Goal: Task Accomplishment & Management: Complete application form

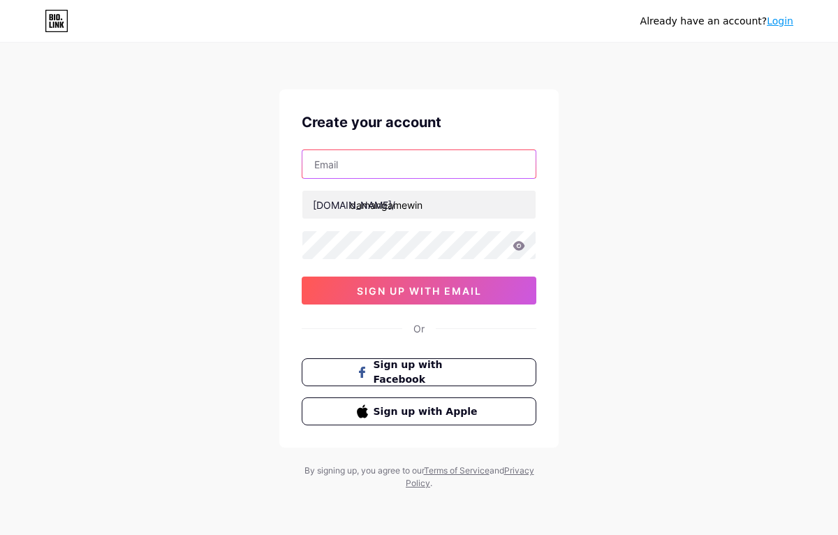
paste input "[EMAIL_ADDRESS][DOMAIN_NAME]"
type input "[EMAIL_ADDRESS][DOMAIN_NAME]"
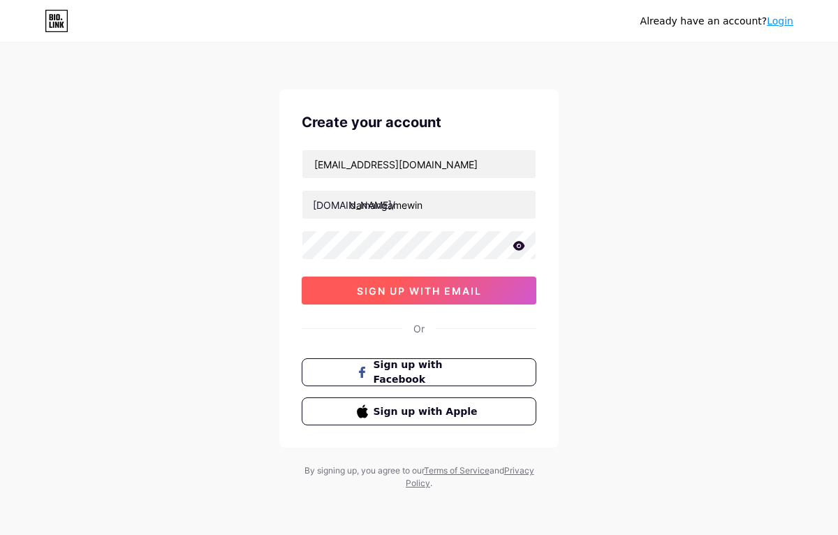
click at [404, 287] on span "sign up with email" at bounding box center [419, 291] width 125 height 12
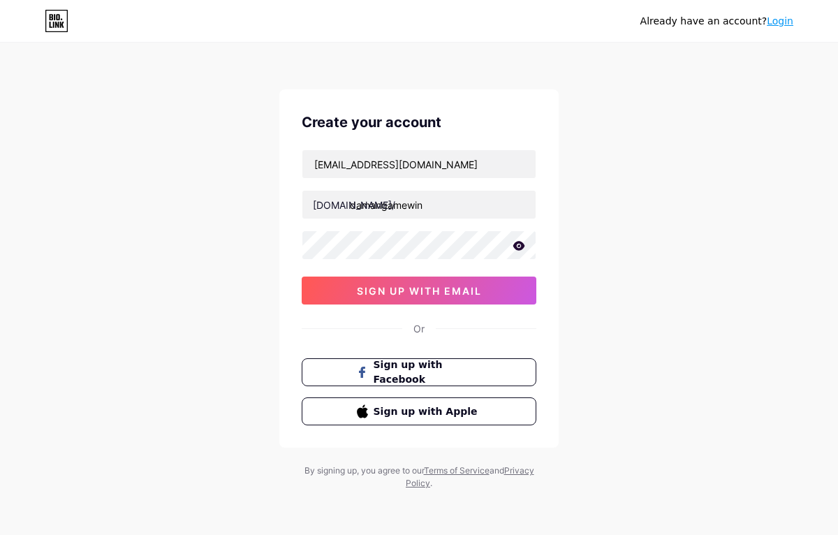
click at [515, 244] on icon at bounding box center [519, 245] width 12 height 9
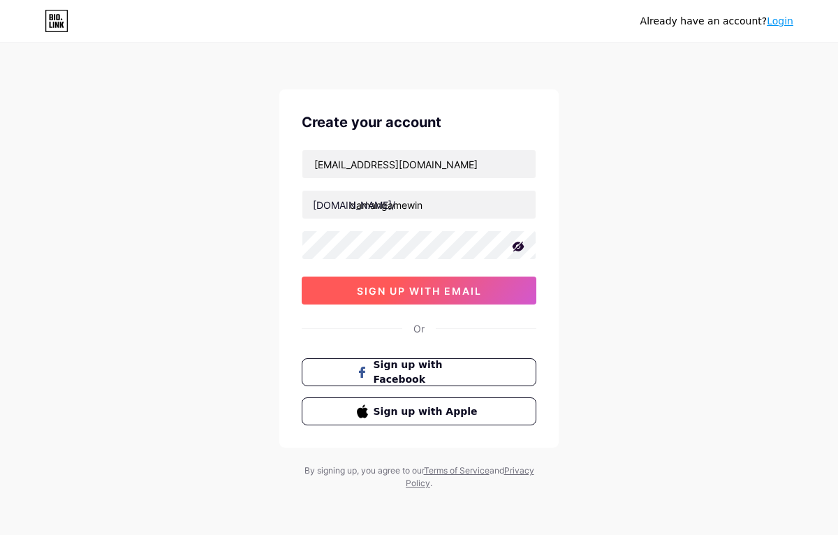
click at [462, 295] on span "sign up with email" at bounding box center [419, 291] width 125 height 12
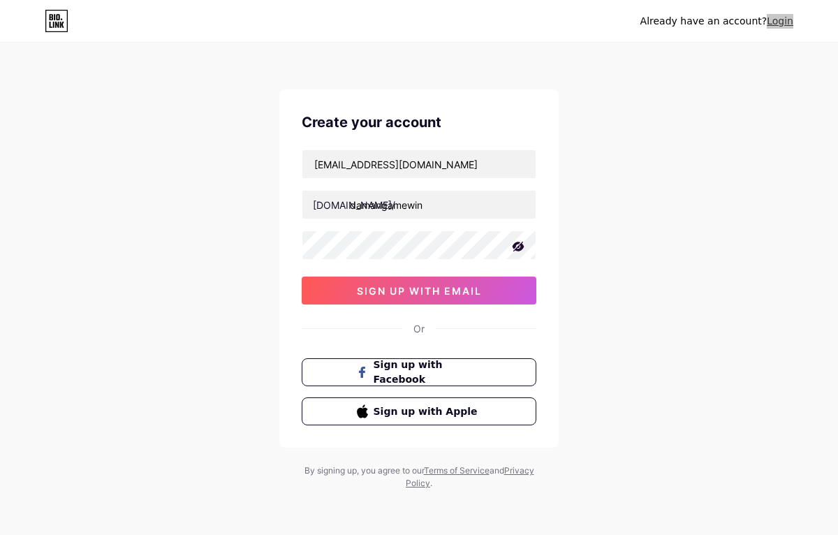
drag, startPoint x: 780, startPoint y: 19, endPoint x: 608, endPoint y: 8, distance: 172.1
click at [0, 0] on div "Already have an account? Login" at bounding box center [419, 21] width 838 height 42
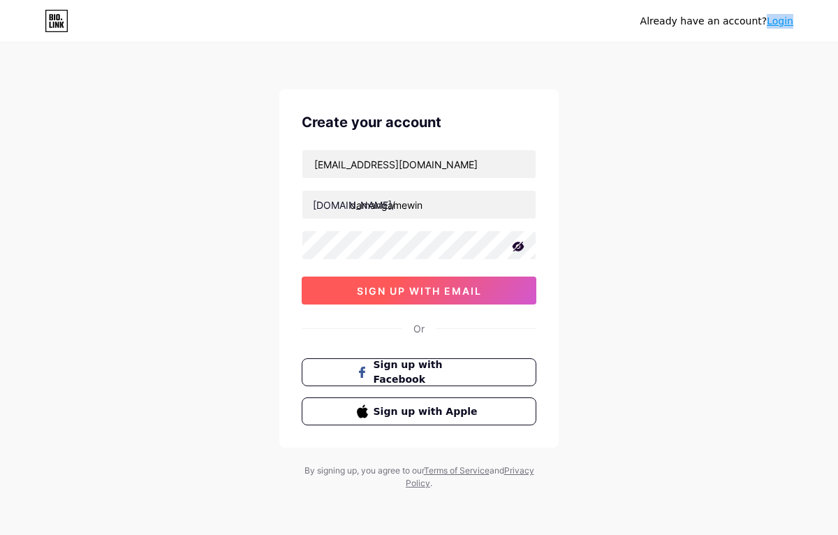
click at [404, 296] on button "sign up with email" at bounding box center [419, 291] width 235 height 28
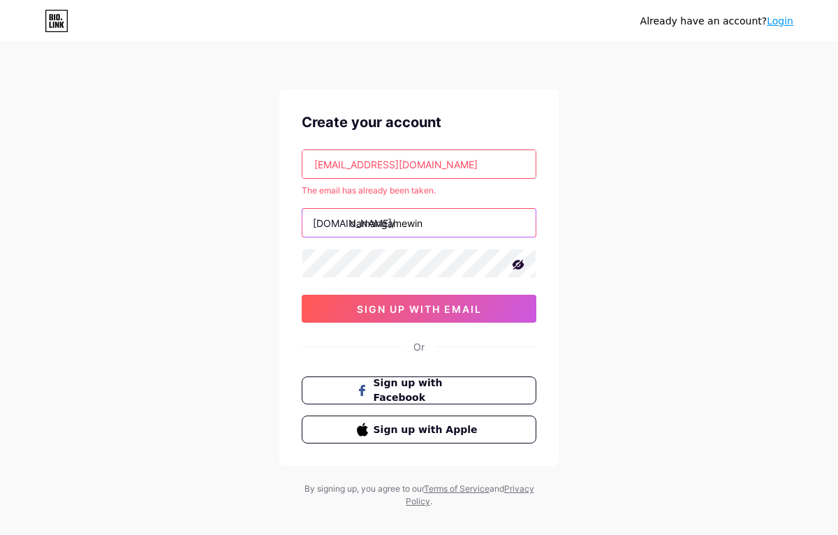
drag, startPoint x: 351, startPoint y: 223, endPoint x: 456, endPoint y: 236, distance: 105.6
click at [456, 236] on input "damangamewin" at bounding box center [418, 223] width 233 height 28
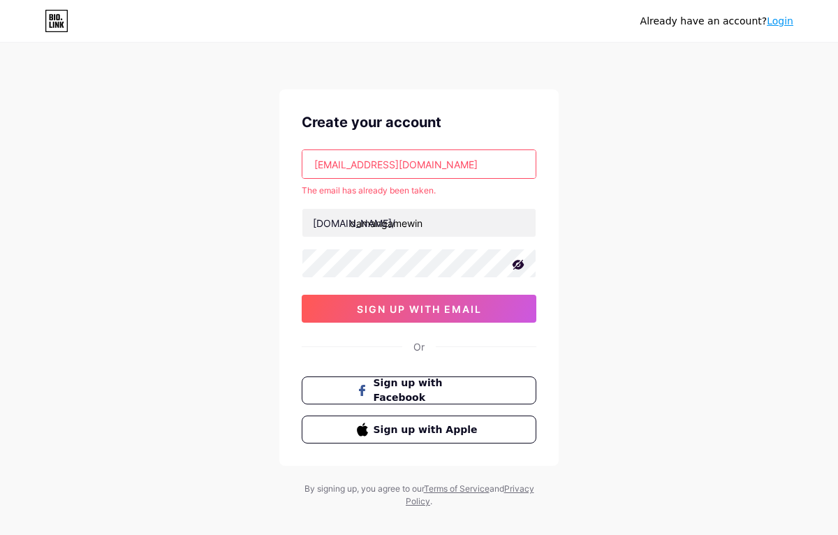
drag, startPoint x: 353, startPoint y: 161, endPoint x: 491, endPoint y: 23, distance: 195.0
click at [491, 24] on div "Already have an account? Login Create your account [EMAIL_ADDRESS][DOMAIN_NAME]…" at bounding box center [419, 276] width 838 height 552
paste input "gshjd9996"
type input "[EMAIL_ADDRESS][DOMAIN_NAME]"
click at [490, 180] on div "[EMAIL_ADDRESS][DOMAIN_NAME] The email has already been taken. [DOMAIN_NAME]/ d…" at bounding box center [419, 235] width 235 height 173
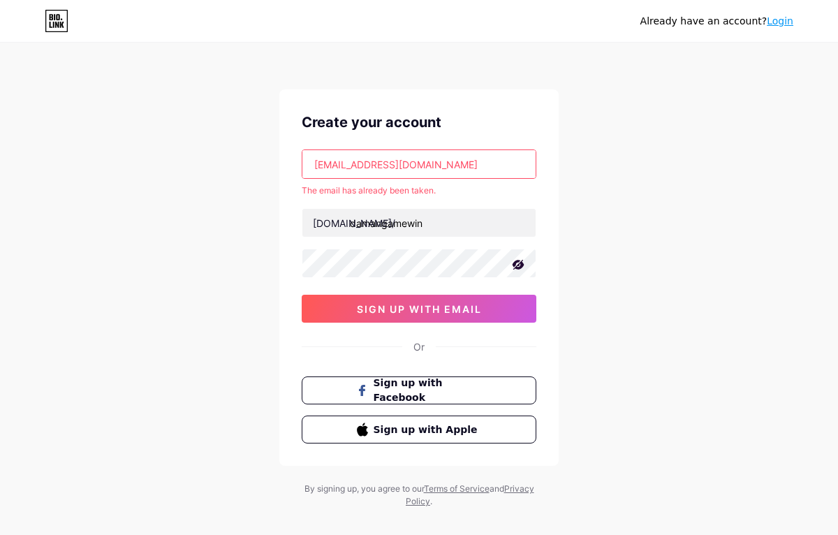
click at [451, 187] on div "The email has already been taken." at bounding box center [419, 190] width 235 height 13
click at [318, 163] on input "[EMAIL_ADDRESS][DOMAIN_NAME]" at bounding box center [418, 164] width 233 height 28
click at [314, 165] on input "[EMAIL_ADDRESS][DOMAIN_NAME]" at bounding box center [418, 164] width 233 height 28
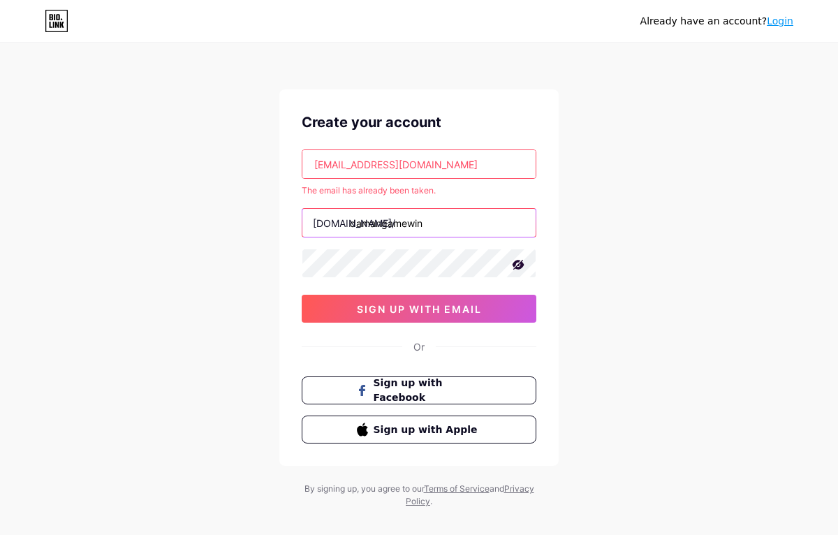
click at [436, 221] on input "damangamewin" at bounding box center [418, 223] width 233 height 28
type input "damangamewin1"
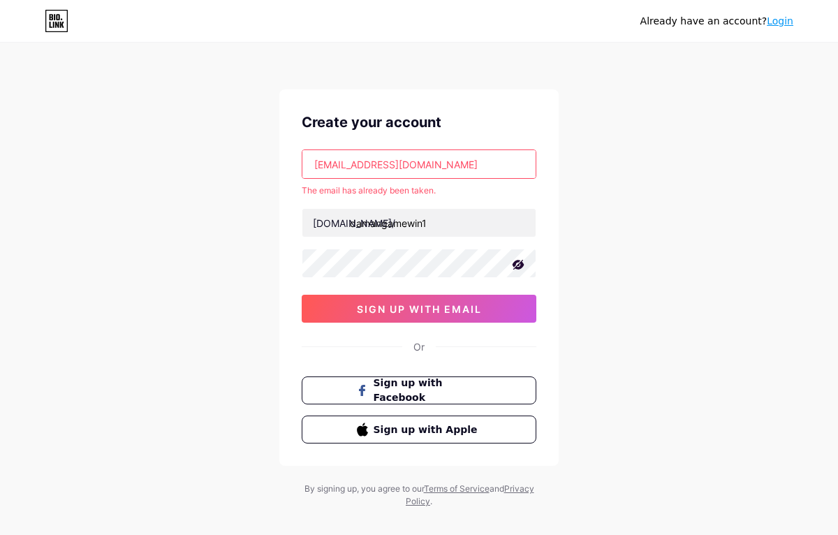
click at [647, 229] on div "Already have an account? Login Create your account [EMAIL_ADDRESS][DOMAIN_NAME]…" at bounding box center [419, 276] width 838 height 552
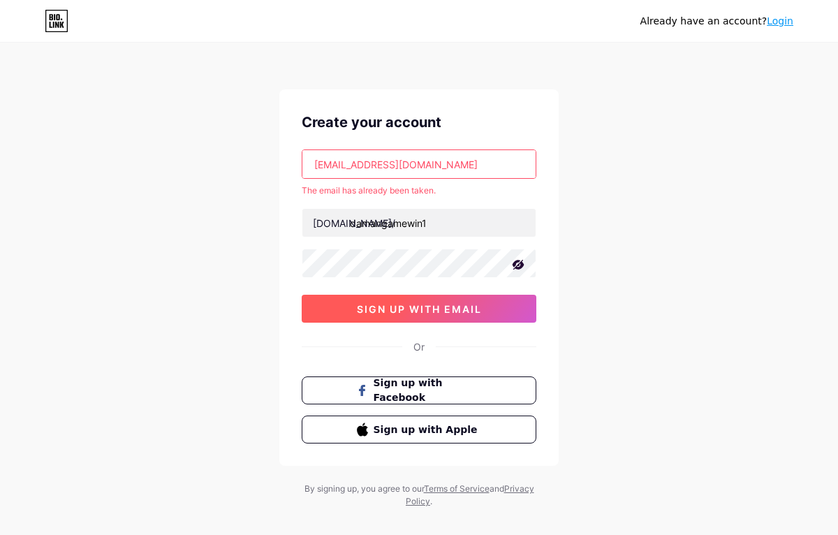
click at [422, 310] on span "sign up with email" at bounding box center [419, 309] width 125 height 12
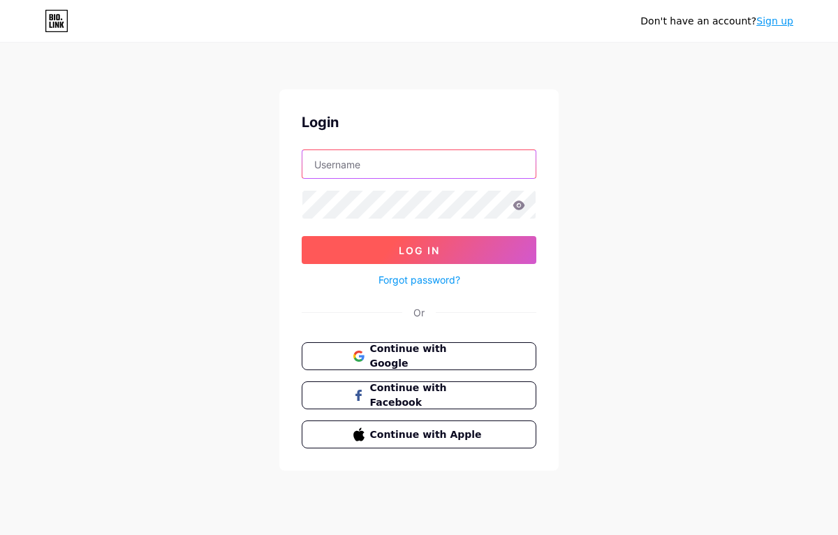
type input "[EMAIL_ADDRESS][DOMAIN_NAME]"
click at [377, 253] on button "Log In" at bounding box center [419, 250] width 235 height 28
click at [415, 238] on button "Log In" at bounding box center [419, 250] width 235 height 28
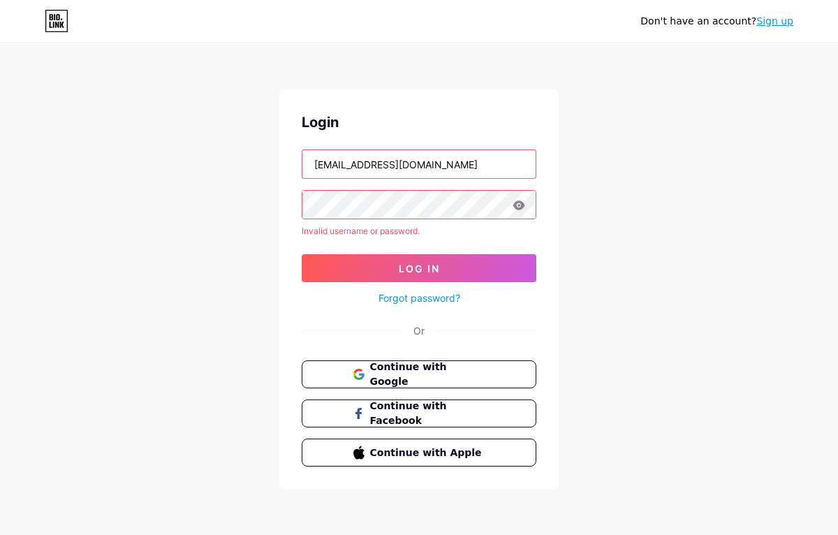
click at [453, 155] on input "[EMAIL_ADDRESS][DOMAIN_NAME]" at bounding box center [418, 164] width 233 height 28
paste input "damangamewin"
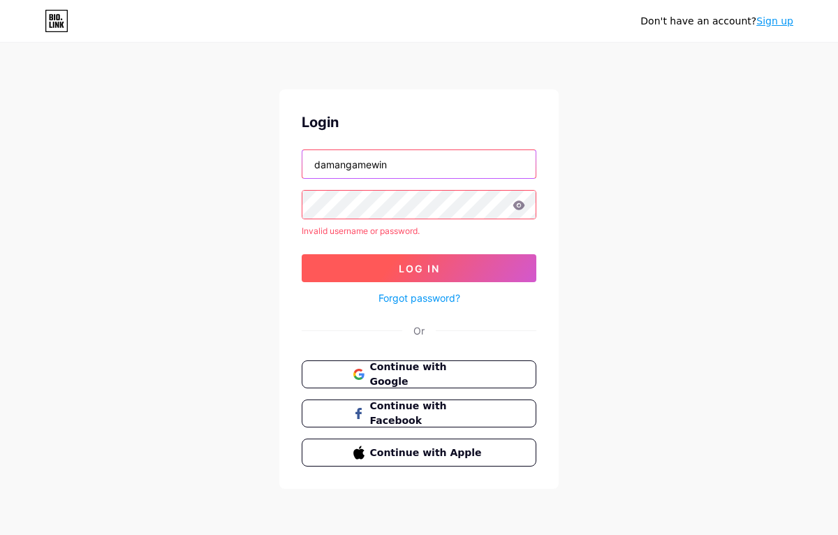
type input "damangamewin"
click at [422, 263] on span "Log In" at bounding box center [419, 269] width 41 height 12
